Goal: Task Accomplishment & Management: Use online tool/utility

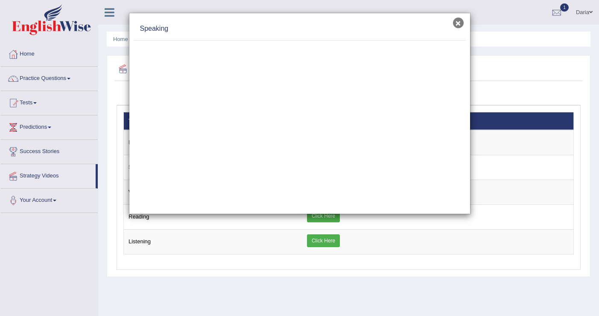
click at [456, 25] on button "×" at bounding box center [458, 23] width 11 height 11
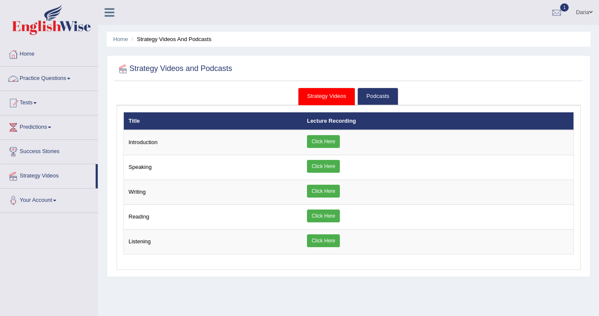
click at [32, 59] on link "Home" at bounding box center [48, 52] width 97 height 21
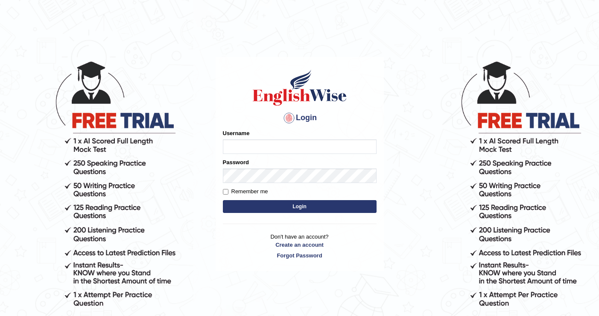
type input "DariaZ"
click at [279, 210] on button "Login" at bounding box center [300, 206] width 154 height 13
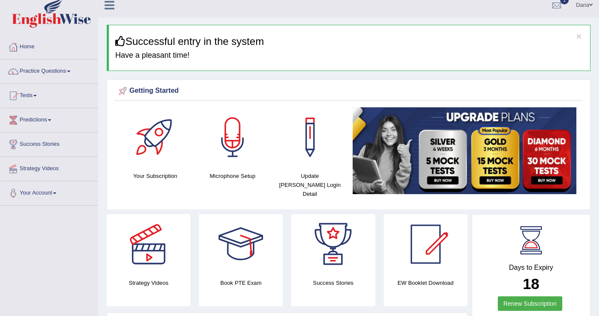
scroll to position [9, 0]
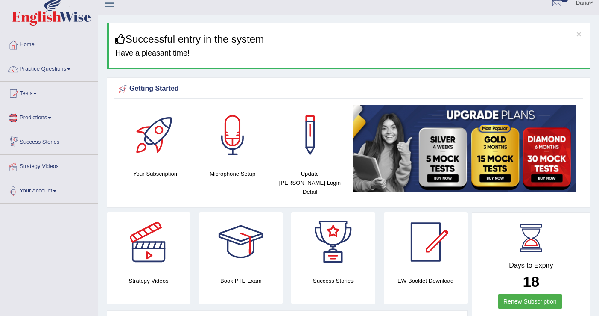
click at [53, 119] on link "Predictions" at bounding box center [48, 116] width 97 height 21
click at [37, 93] on span at bounding box center [34, 94] width 3 height 2
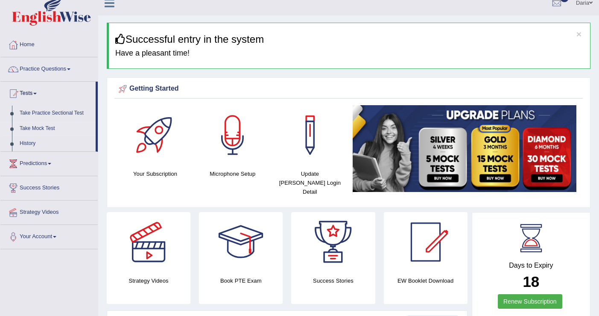
click at [50, 127] on link "Take Mock Test" at bounding box center [56, 128] width 80 height 15
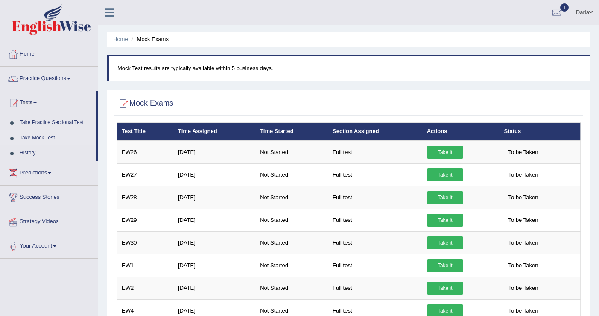
scroll to position [1, 0]
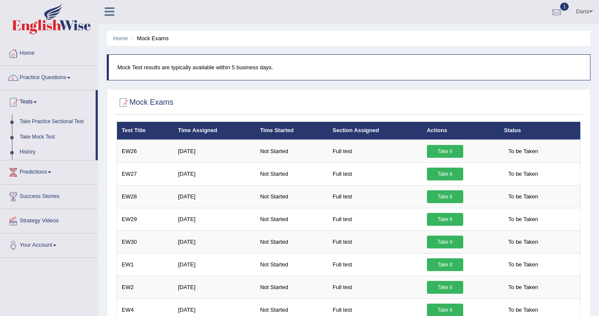
click at [559, 9] on div at bounding box center [556, 12] width 13 height 13
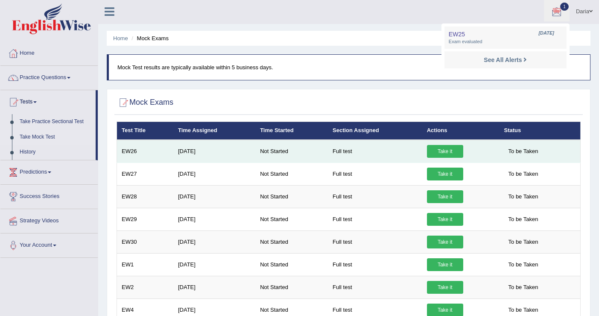
click at [451, 152] on link "Take it" at bounding box center [445, 151] width 36 height 13
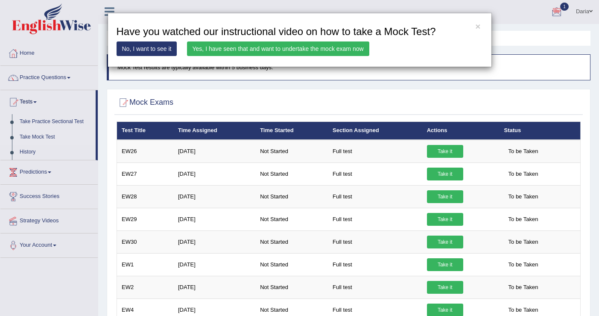
click at [281, 53] on link "Yes, I have seen that and want to undertake the mock exam now" at bounding box center [278, 48] width 182 height 15
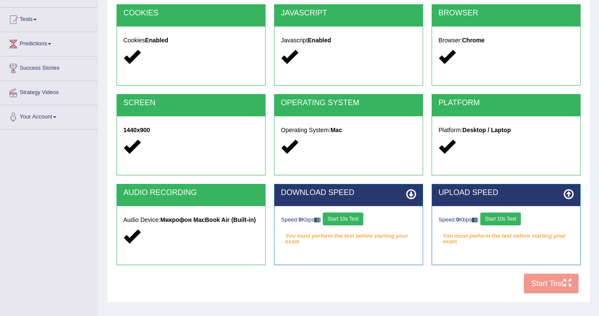
scroll to position [133, 0]
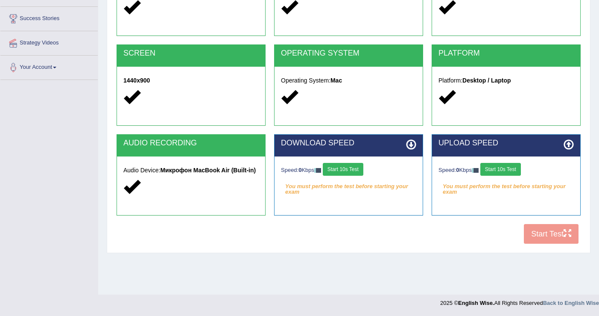
click at [351, 168] on button "Start 10s Test" at bounding box center [343, 169] width 41 height 13
click at [515, 168] on button "Start 10s Test" at bounding box center [500, 169] width 41 height 13
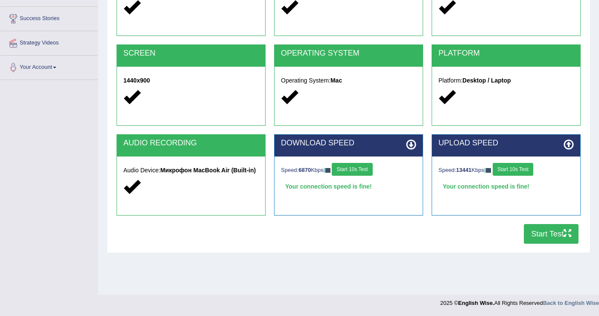
click at [538, 237] on button "Start Test" at bounding box center [551, 234] width 55 height 20
